Goal: Transaction & Acquisition: Purchase product/service

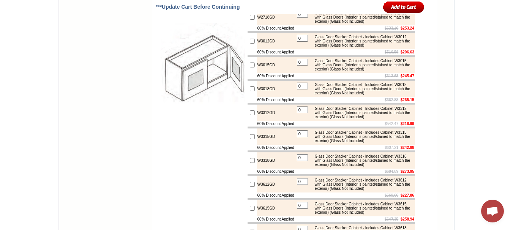
scroll to position [2903, 0]
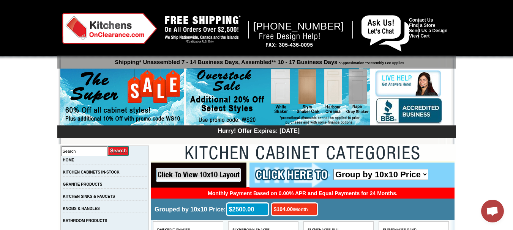
drag, startPoint x: 515, startPoint y: 17, endPoint x: 469, endPoint y: 208, distance: 196.2
click at [362, 30] on img at bounding box center [385, 33] width 48 height 36
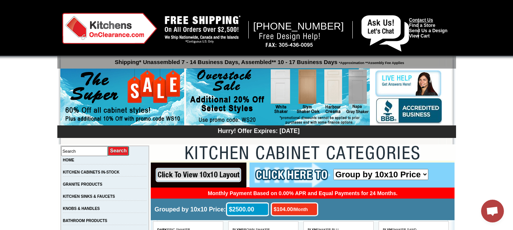
click at [414, 18] on link "Contact Us" at bounding box center [421, 19] width 24 height 5
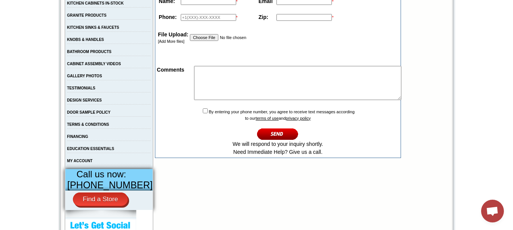
scroll to position [168, 0]
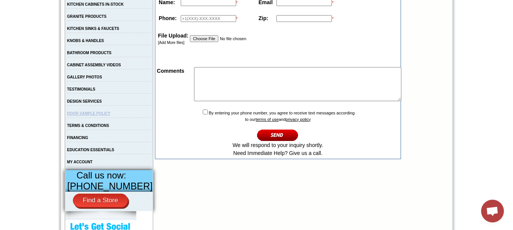
click at [103, 116] on link "DOOR SAMPLE POLICY" at bounding box center [88, 114] width 43 height 4
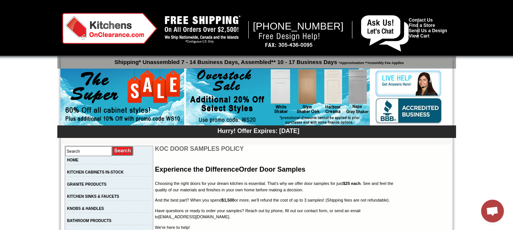
drag, startPoint x: 513, startPoint y: 45, endPoint x: 515, endPoint y: 60, distance: 14.6
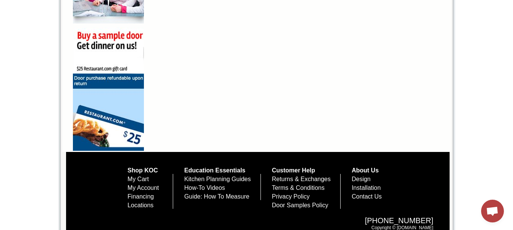
scroll to position [603, 0]
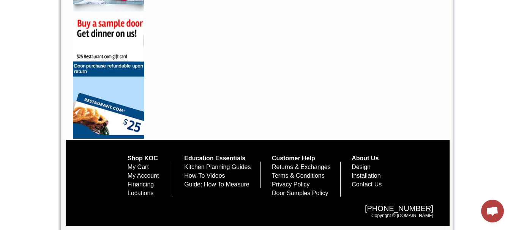
click at [382, 186] on link "Contact Us" at bounding box center [367, 185] width 30 height 6
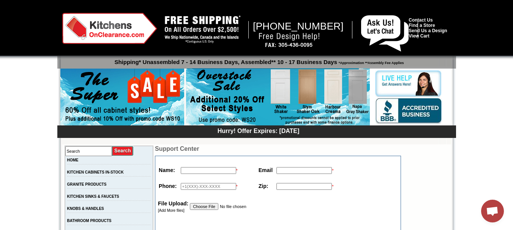
click at [324, 83] on img at bounding box center [278, 97] width 184 height 58
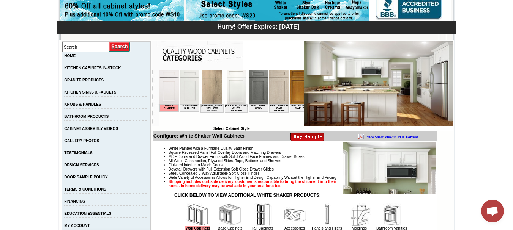
scroll to position [85, 0]
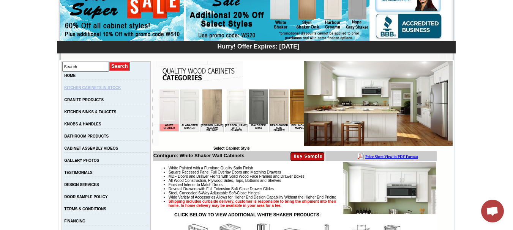
click at [121, 88] on link "KITCHEN CABINETS IN-STOCK" at bounding box center [92, 88] width 57 height 4
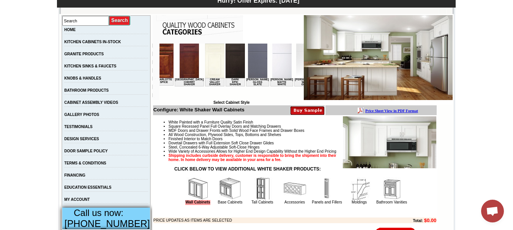
scroll to position [0, 365]
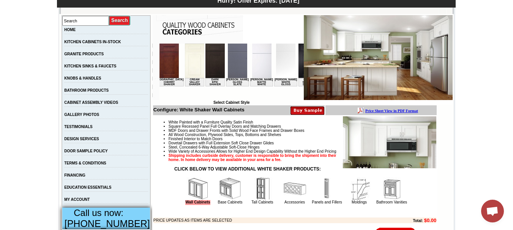
click at [298, 80] on td "Ebony Stained Shaker" at bounding box center [307, 82] width 19 height 8
click at [298, 57] on img at bounding box center [307, 61] width 19 height 35
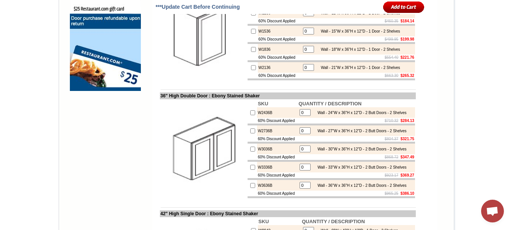
scroll to position [581, 0]
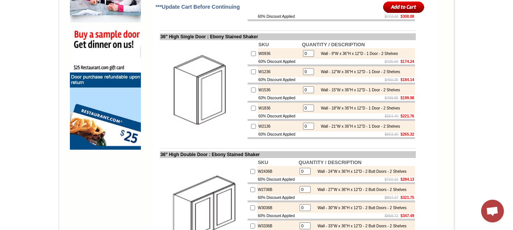
click at [251, 111] on input "checkbox" at bounding box center [253, 108] width 5 height 5
checkbox input "true"
type input "1"
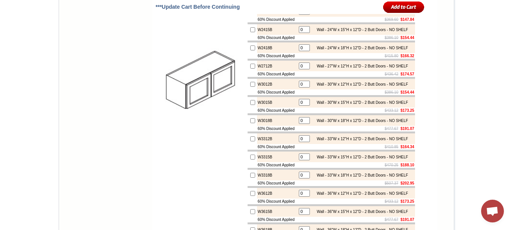
scroll to position [1174, 0]
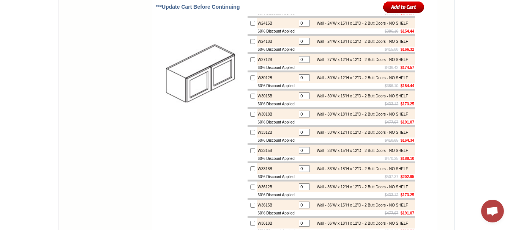
click at [250, 99] on input "checkbox" at bounding box center [252, 96] width 5 height 5
checkbox input "true"
type input "1"
click at [250, 117] on input "checkbox" at bounding box center [252, 114] width 5 height 5
checkbox input "true"
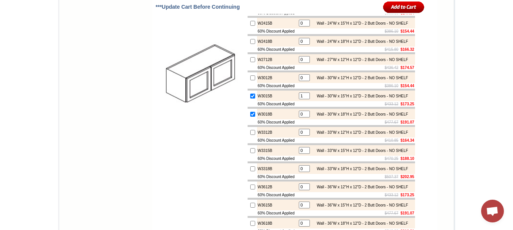
type input "1"
click at [250, 99] on input "checkbox" at bounding box center [252, 96] width 5 height 5
checkbox input "false"
type input "0"
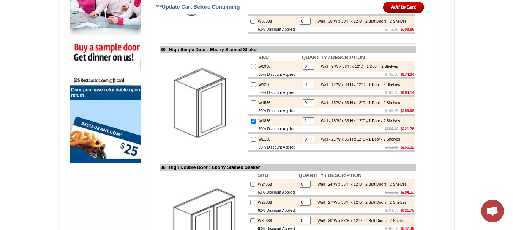
scroll to position [627, 0]
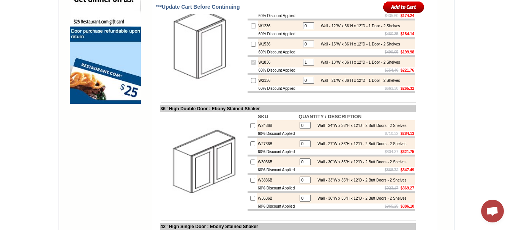
click at [303, 66] on input "1" at bounding box center [308, 62] width 11 height 7
type input "2"
click at [391, 106] on td at bounding box center [288, 103] width 256 height 6
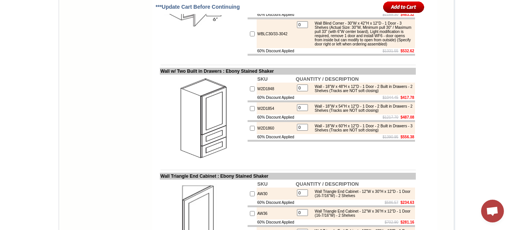
scroll to position [2049, 0]
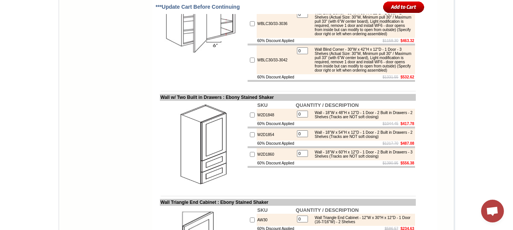
checkbox input "true"
type input "1"
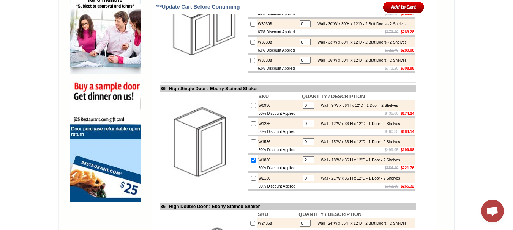
scroll to position [541, 0]
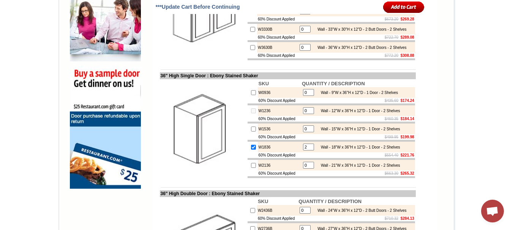
click at [303, 114] on input "0" at bounding box center [308, 110] width 11 height 7
click at [248, 116] on td at bounding box center [253, 111] width 10 height 11
click at [251, 114] on input "checkbox" at bounding box center [253, 111] width 5 height 5
checkbox input "true"
type input "1"
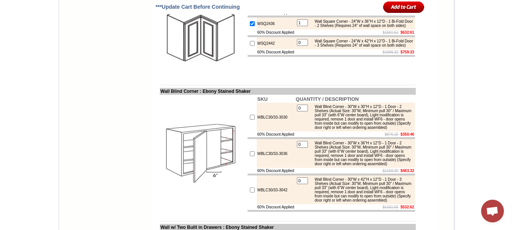
scroll to position [1938, 0]
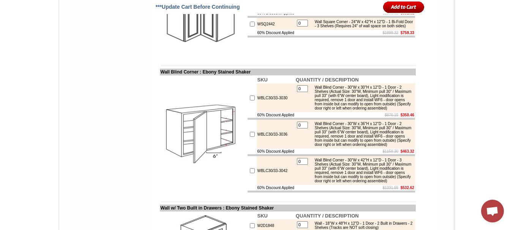
click at [250, 7] on input "checkbox" at bounding box center [252, 4] width 5 height 5
checkbox input "false"
type input "0"
click at [250, 7] on input "checkbox" at bounding box center [252, 4] width 5 height 5
checkbox input "true"
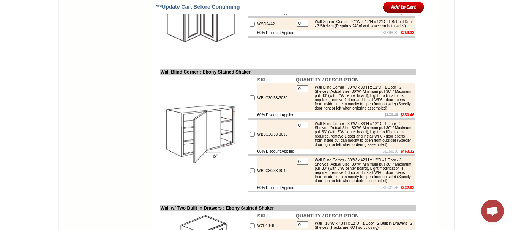
type input "1"
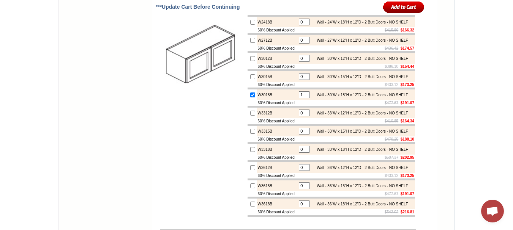
scroll to position [1181, 0]
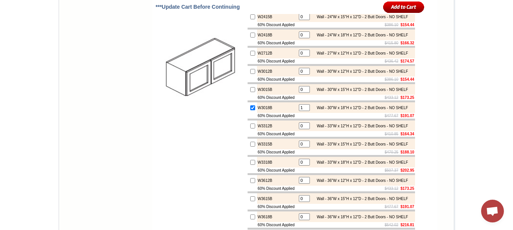
checkbox input "true"
type input "1"
type input "2"
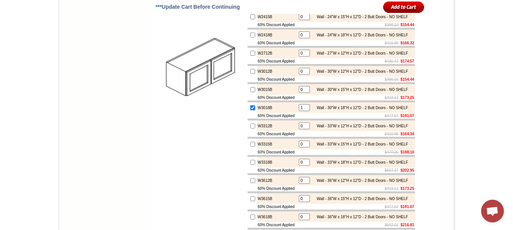
click at [347, 11] on td at bounding box center [331, 10] width 167 height 2
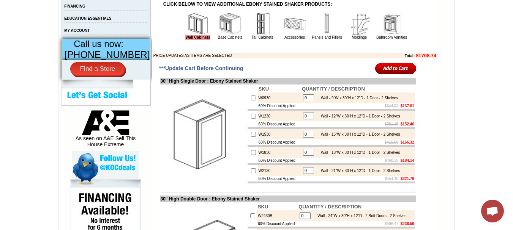
scroll to position [261, 0]
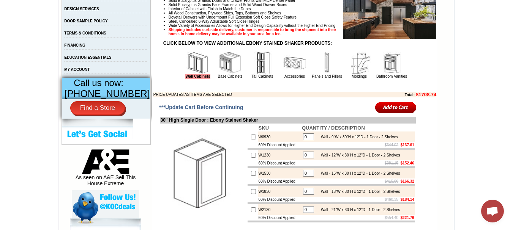
click at [404, 114] on input "image" at bounding box center [395, 107] width 41 height 13
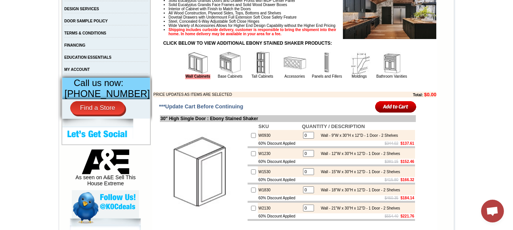
click at [227, 74] on img at bounding box center [230, 63] width 23 height 23
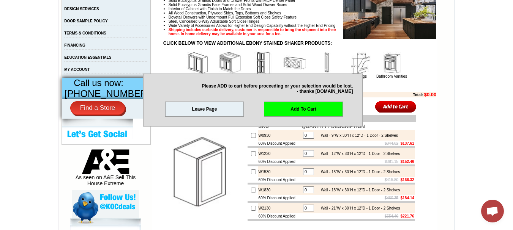
click at [219, 67] on img at bounding box center [230, 63] width 23 height 23
click at [222, 108] on link "Leave Page" at bounding box center [204, 109] width 79 height 15
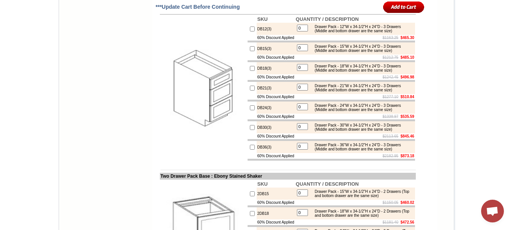
scroll to position [1254, 0]
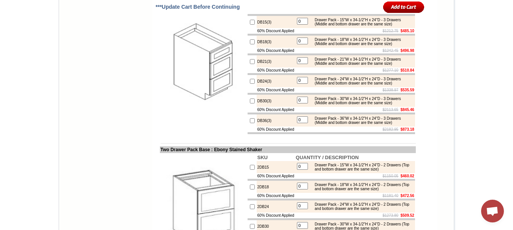
click at [250, 44] on input "checkbox" at bounding box center [252, 41] width 5 height 5
checkbox input "true"
type input "1"
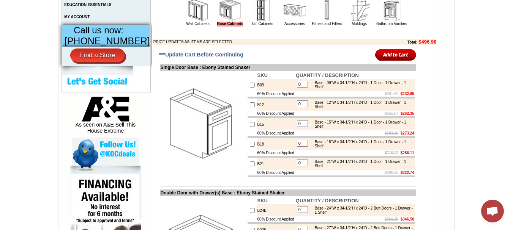
scroll to position [305, 0]
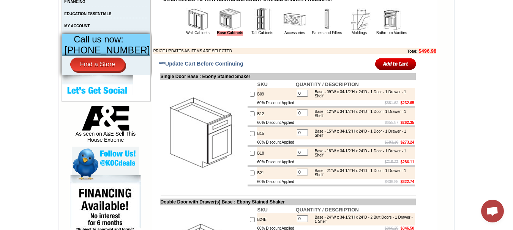
click at [248, 120] on td at bounding box center [252, 114] width 9 height 12
click at [250, 117] on input "checkbox" at bounding box center [252, 114] width 5 height 5
checkbox input "true"
type input "1"
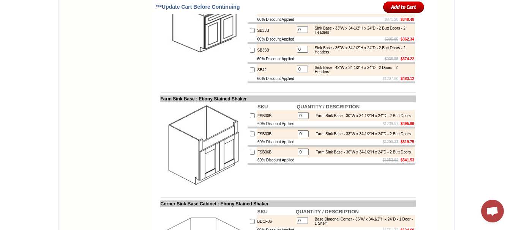
scroll to position [860, 0]
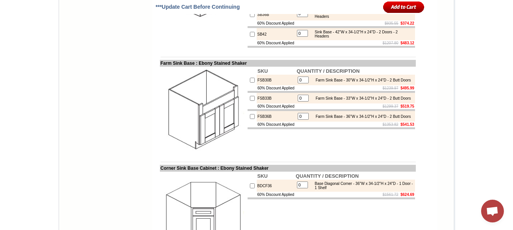
click at [250, 119] on input "checkbox" at bounding box center [252, 116] width 5 height 5
checkbox input "true"
type input "1"
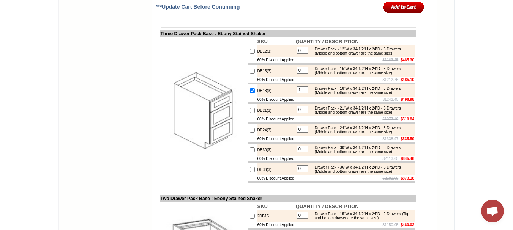
scroll to position [1232, 0]
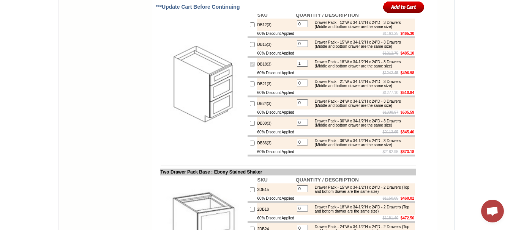
click at [301, 67] on input "1" at bounding box center [302, 63] width 11 height 7
type input "2"
click at [428, 131] on form "***Update Cart Before Continuing Single Door Base : Ebony Stained Shaker SKU QU…" at bounding box center [294, 41] width 285 height 1827
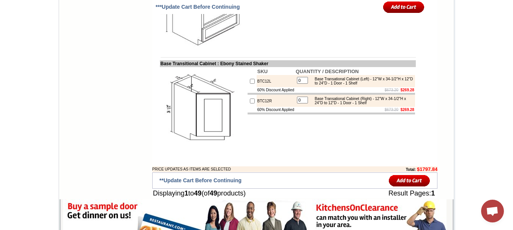
scroll to position [1908, 0]
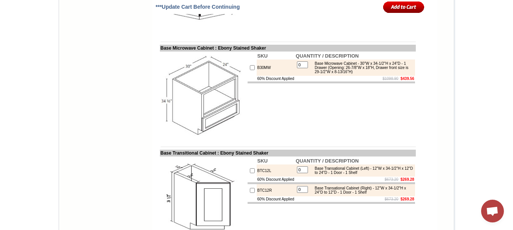
checkbox input "true"
type input "1"
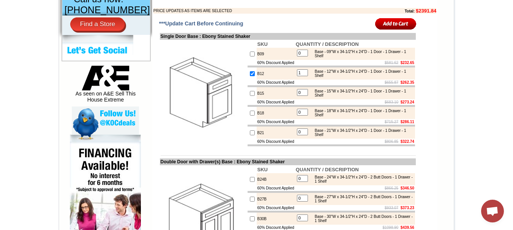
scroll to position [341, 0]
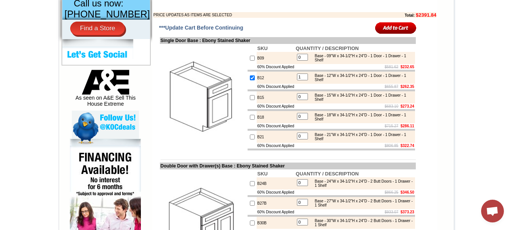
click at [250, 80] on input "checkbox" at bounding box center [252, 78] width 5 height 5
checkbox input "false"
type input "0"
click at [250, 100] on input "checkbox" at bounding box center [252, 97] width 5 height 5
checkbox input "true"
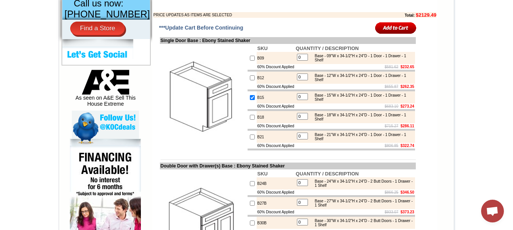
type input "1"
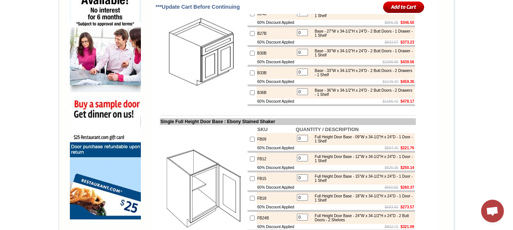
scroll to position [479, 0]
